Goal: Task Accomplishment & Management: Manage account settings

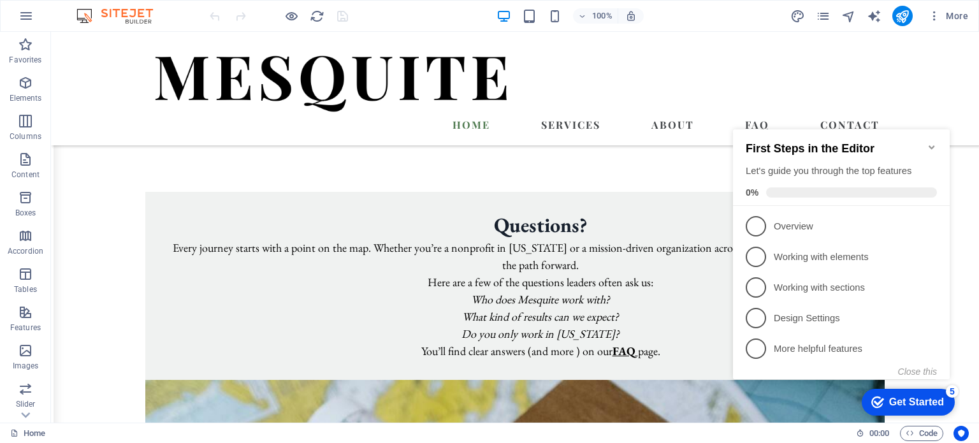
scroll to position [807, 0]
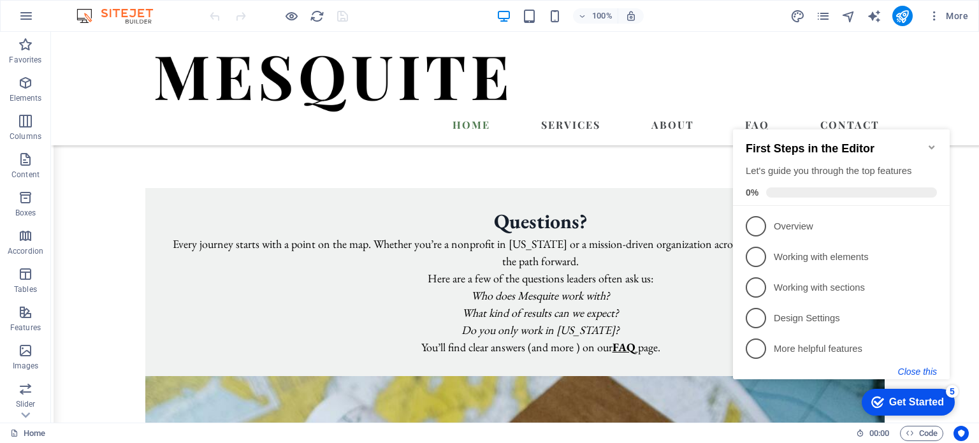
click at [931, 367] on button "Close this" at bounding box center [917, 372] width 39 height 10
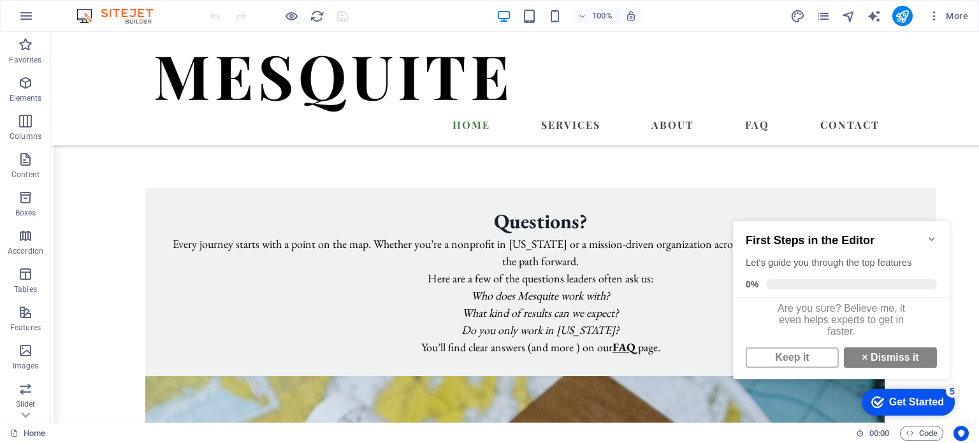
click at [931, 234] on icon "Minimize checklist" at bounding box center [932, 239] width 10 height 10
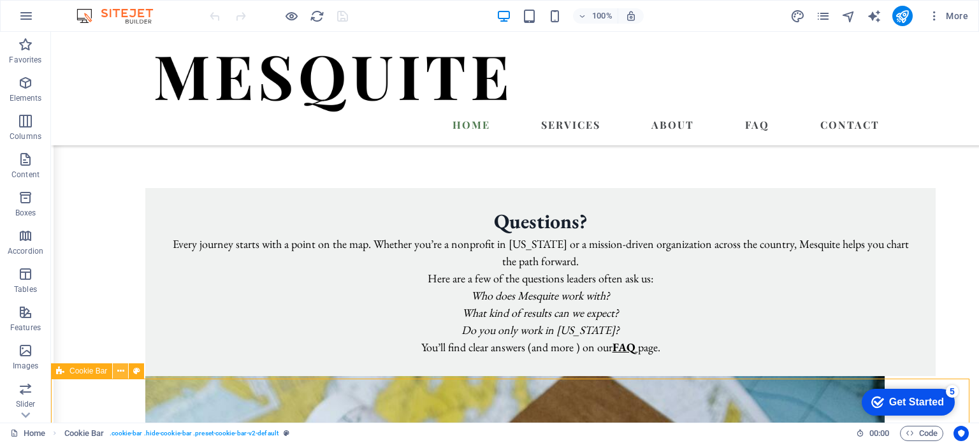
click at [121, 373] on icon at bounding box center [120, 371] width 7 height 13
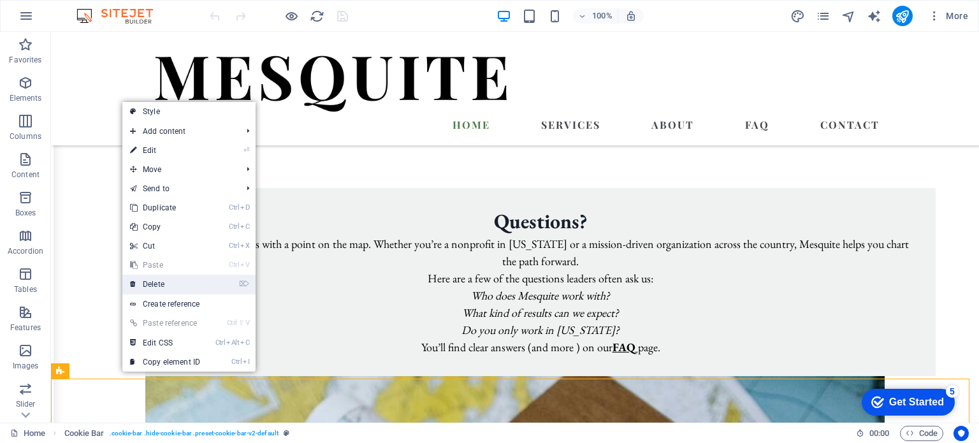
click at [165, 279] on link "⌦ Delete" at bounding box center [164, 284] width 85 height 19
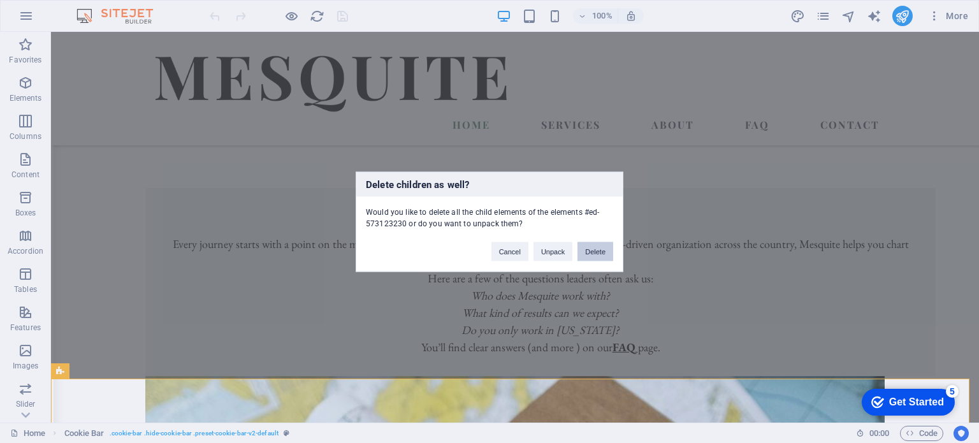
click at [599, 249] on button "Delete" at bounding box center [596, 251] width 36 height 19
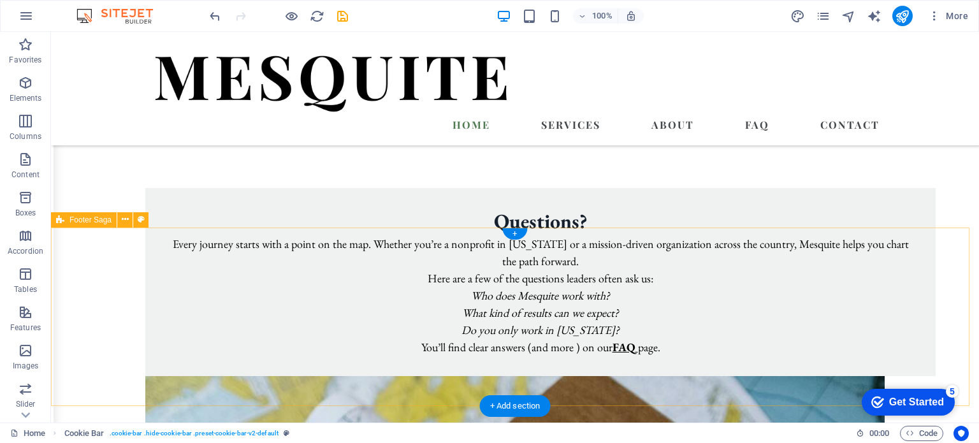
scroll to position [762, 0]
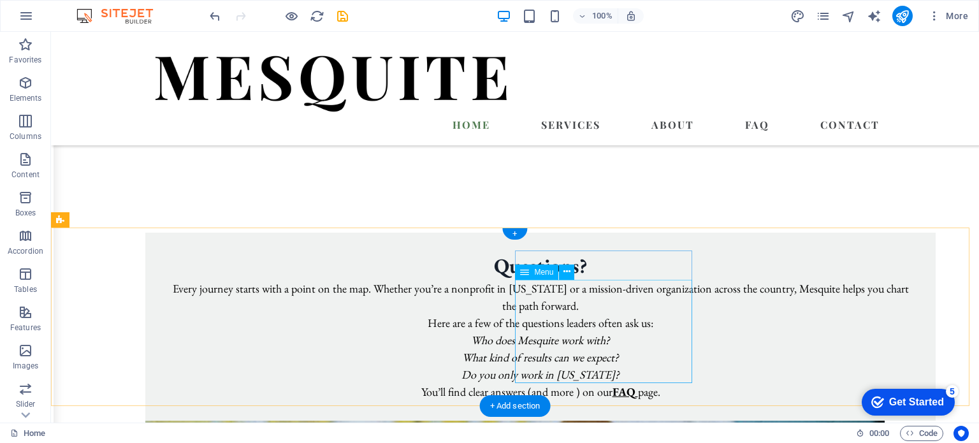
select select
select select "1"
select select
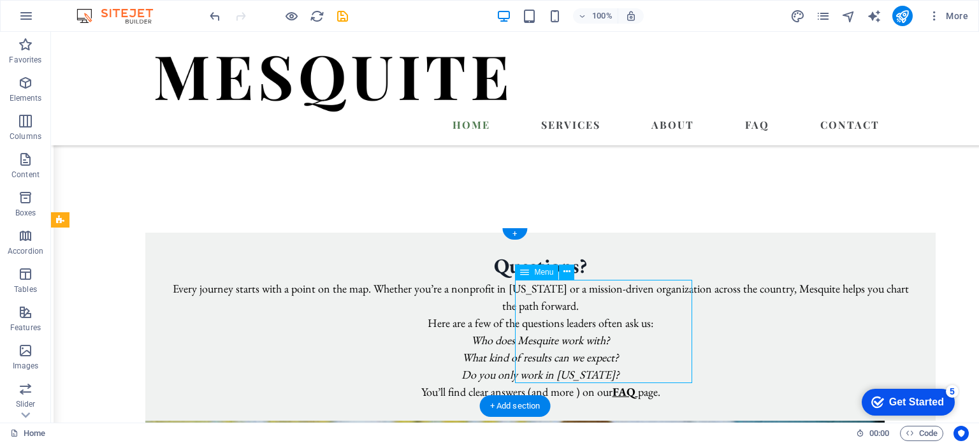
select select
select select "2"
select select
select select "8"
select select
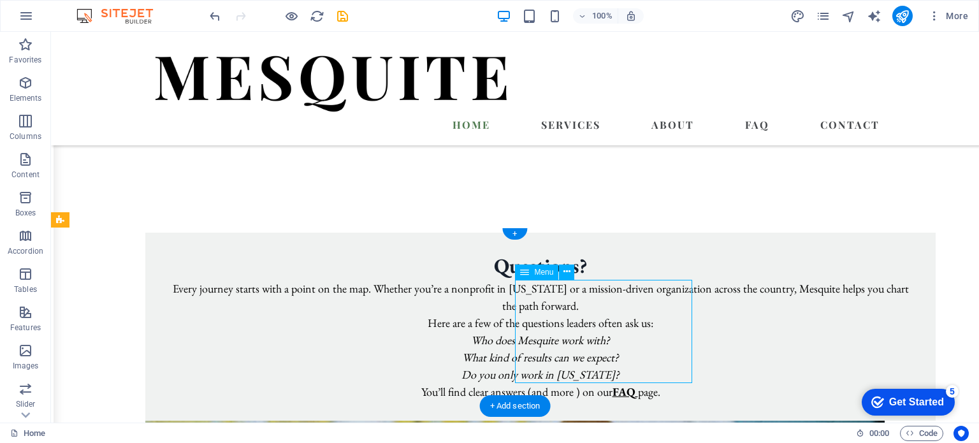
select select "3"
select select
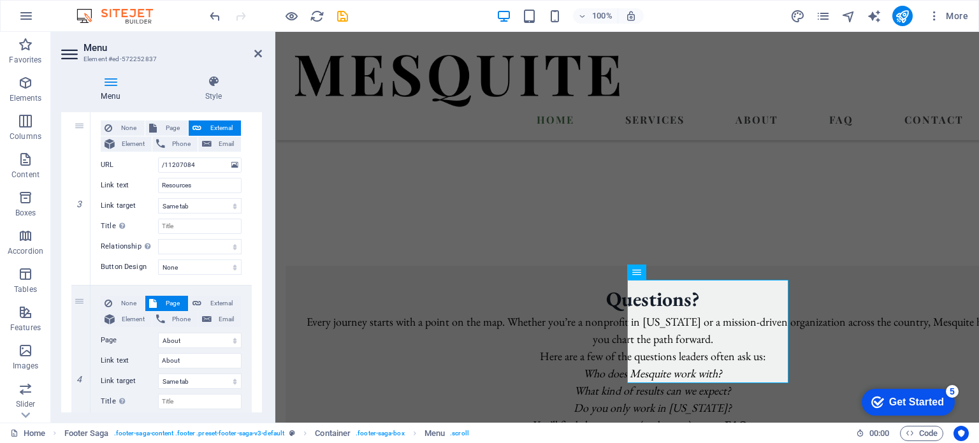
scroll to position [479, 0]
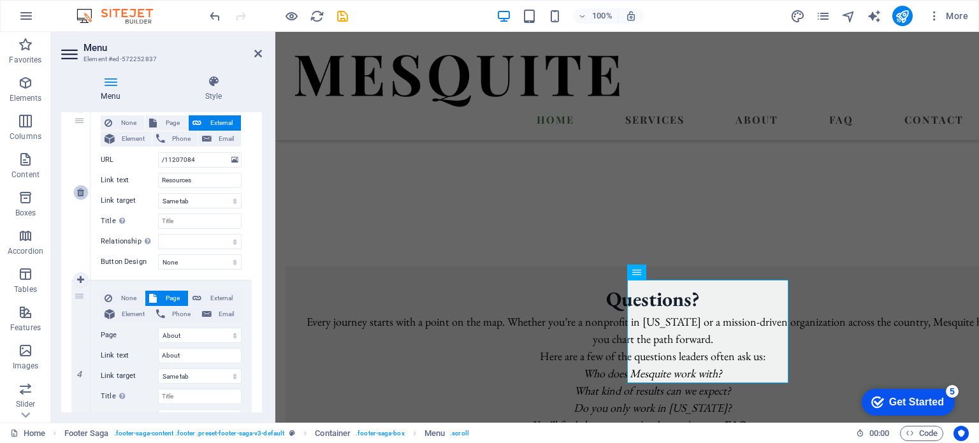
click at [80, 189] on icon at bounding box center [80, 192] width 7 height 9
select select
select select "2"
type input "About"
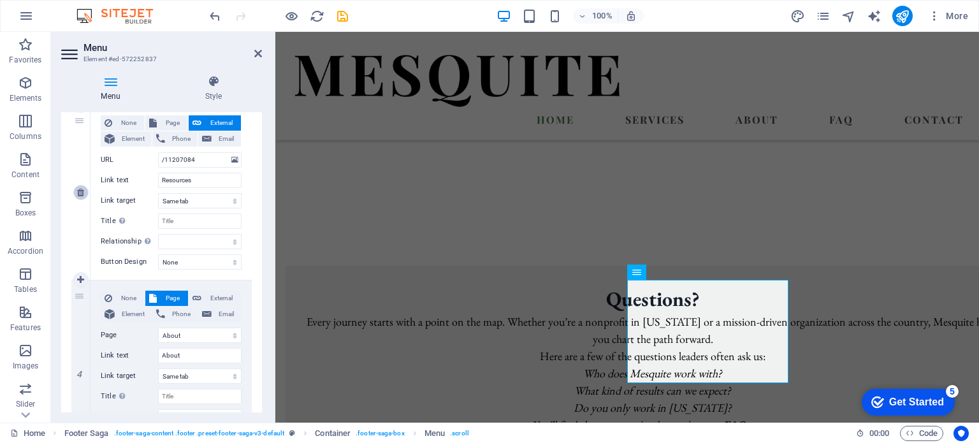
select select
select select "8"
type input "FAQ"
select select
select select "3"
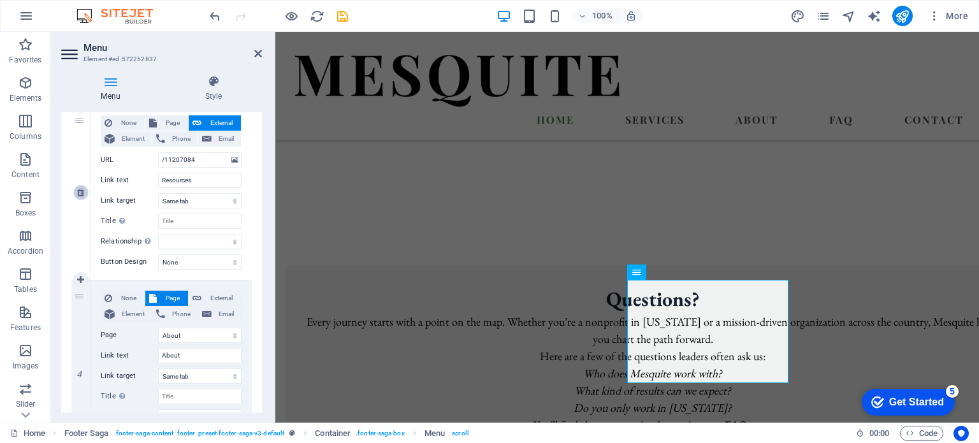
type input "Contact"
select select
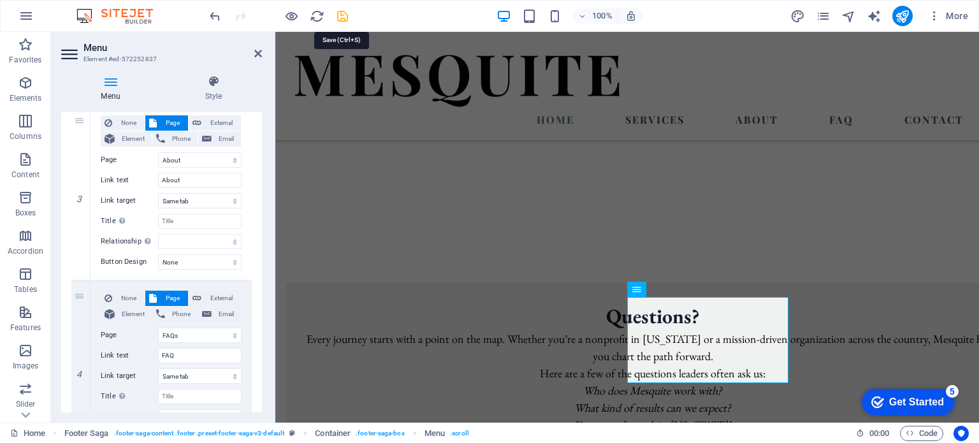
click at [341, 15] on icon "save" at bounding box center [342, 16] width 15 height 15
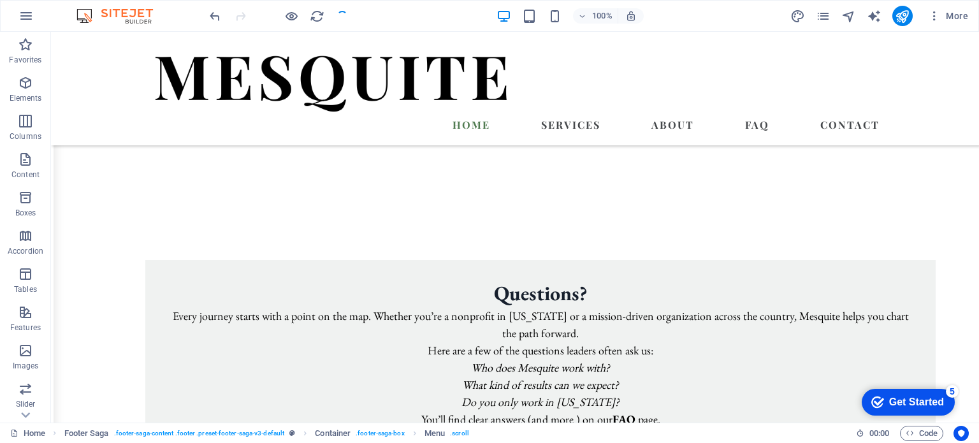
scroll to position [746, 0]
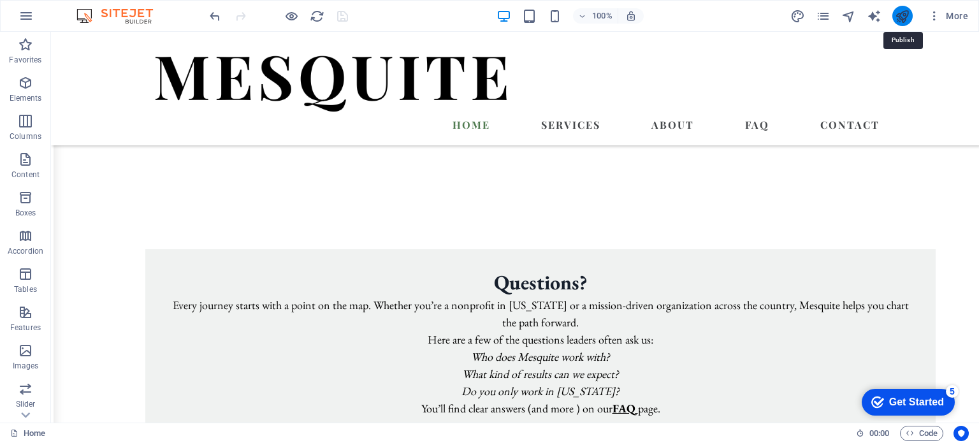
click at [900, 13] on icon "publish" at bounding box center [902, 16] width 15 height 15
